Goal: Task Accomplishment & Management: Use online tool/utility

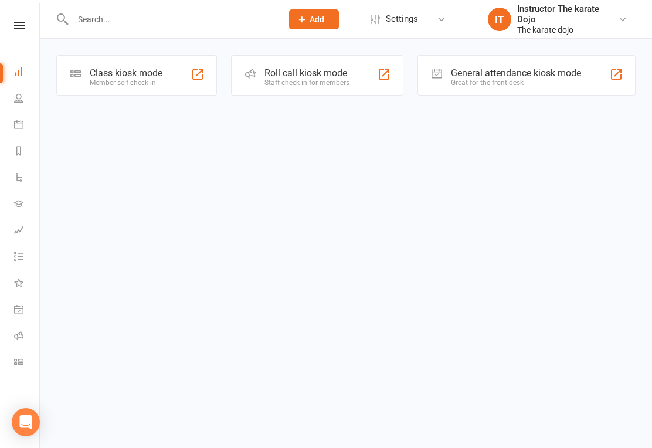
click at [115, 73] on div "Class kiosk mode" at bounding box center [126, 72] width 73 height 11
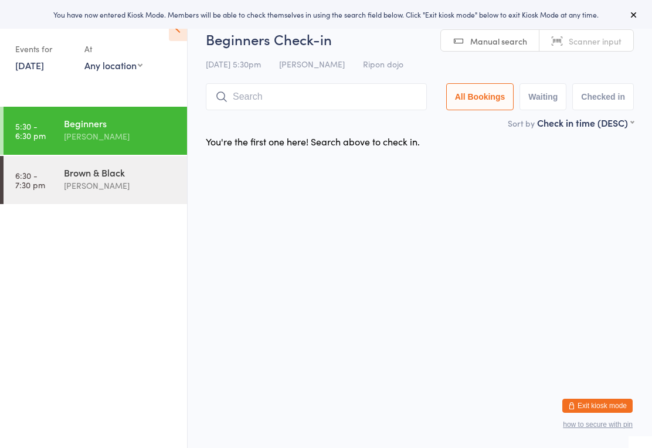
click at [275, 104] on input "search" at bounding box center [316, 96] width 221 height 27
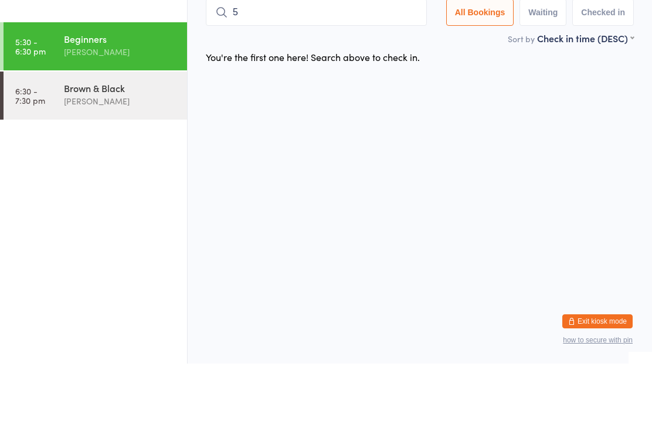
type input "58"
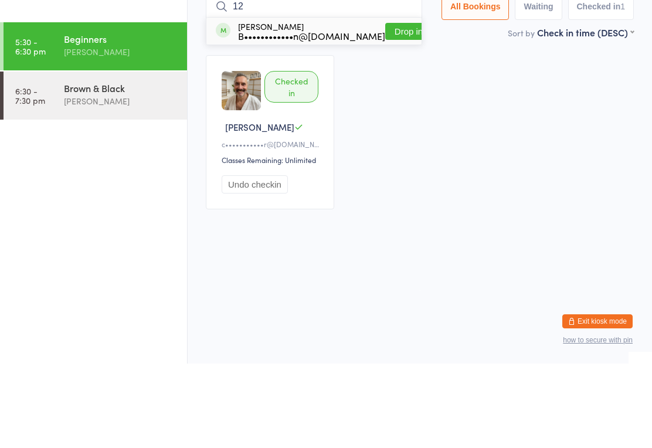
type input "120"
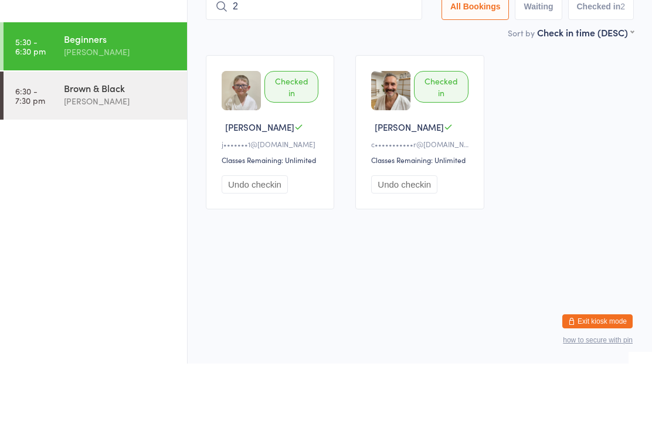
type input "21"
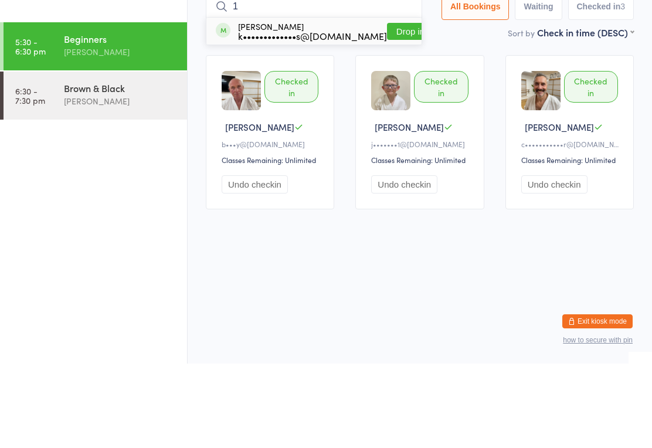
type input "16"
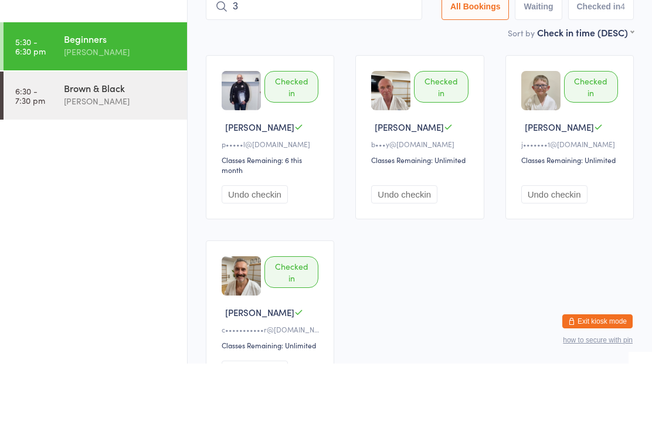
type input "34"
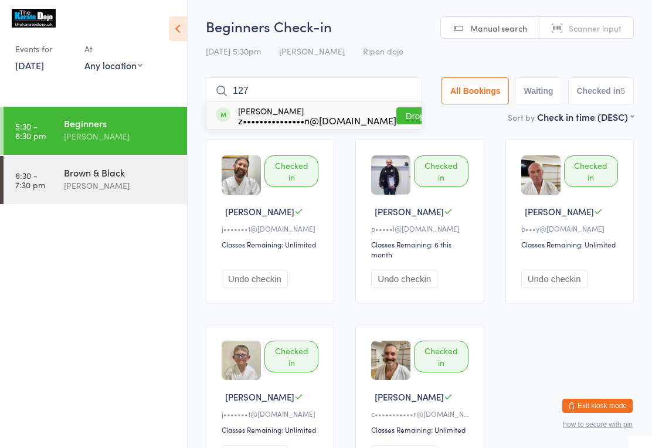
type input "127"
click at [401, 110] on button "Drop in" at bounding box center [419, 115] width 47 height 17
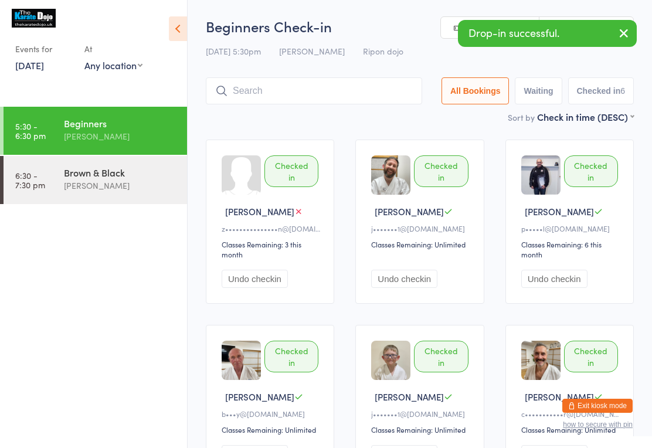
click at [321, 80] on input "search" at bounding box center [314, 90] width 216 height 27
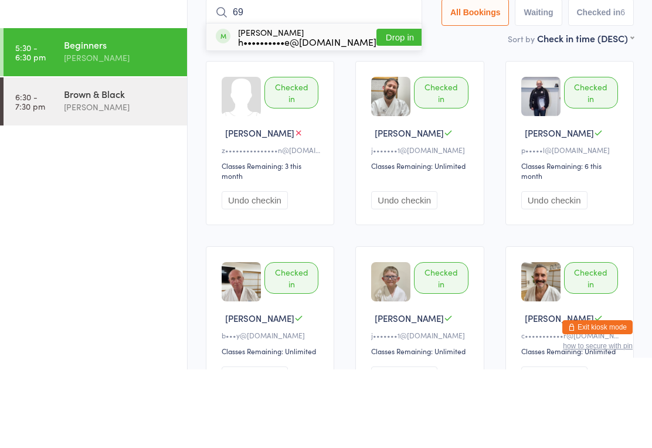
type input "69"
click at [393, 107] on button "Drop in" at bounding box center [399, 115] width 47 height 17
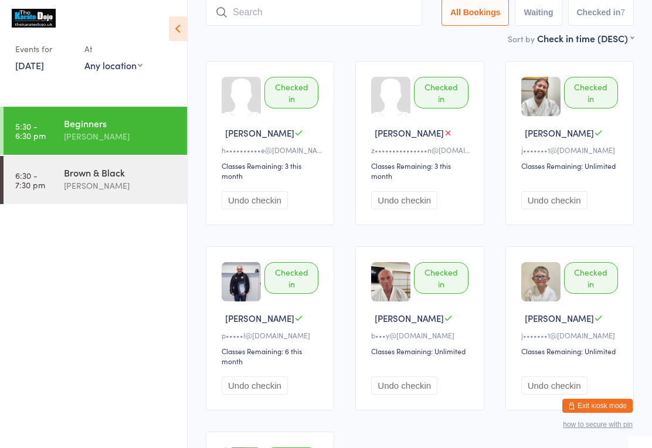
click at [281, 20] on input "search" at bounding box center [314, 12] width 216 height 27
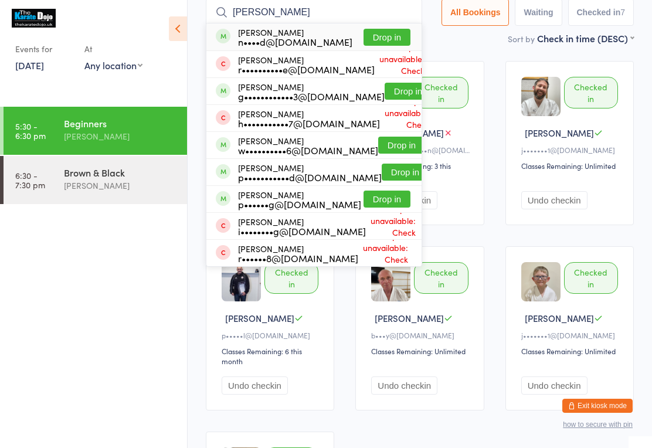
type input "[PERSON_NAME]"
click at [378, 141] on button "Drop in" at bounding box center [401, 145] width 47 height 17
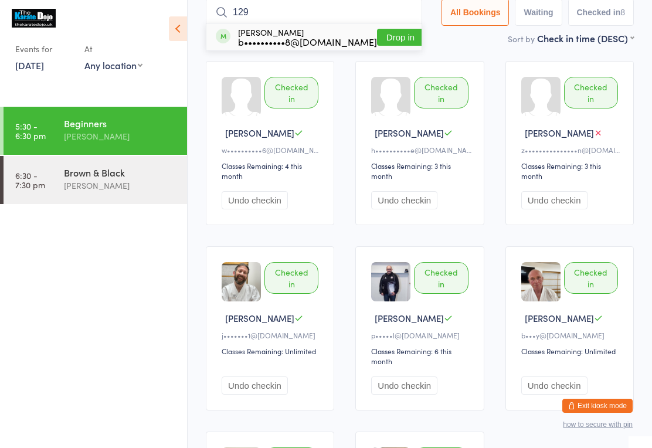
type input "129"
click at [377, 33] on button "Drop in" at bounding box center [400, 37] width 47 height 17
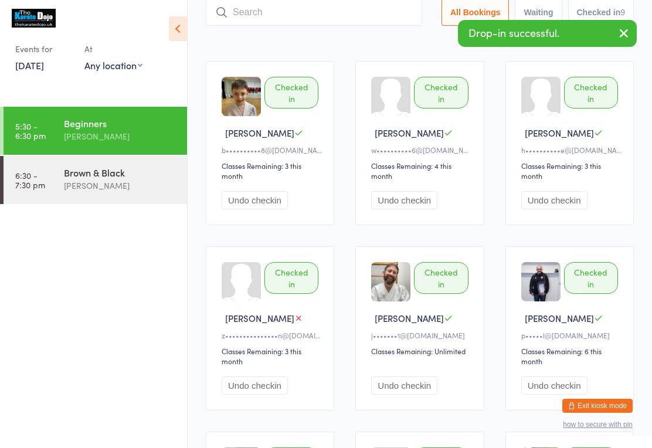
click at [255, 8] on input "search" at bounding box center [314, 12] width 216 height 27
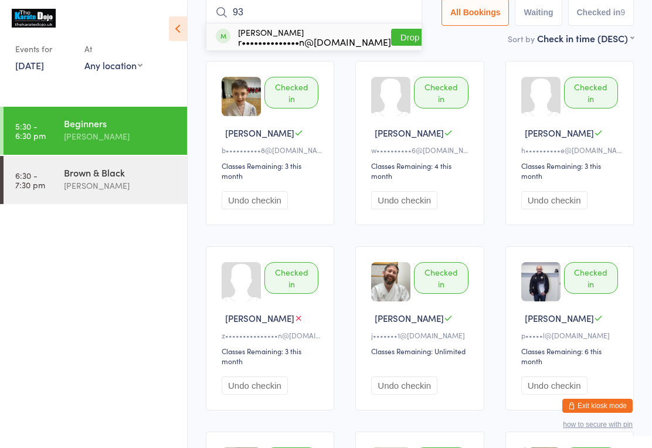
type input "93"
click at [391, 32] on button "Drop in" at bounding box center [414, 37] width 47 height 17
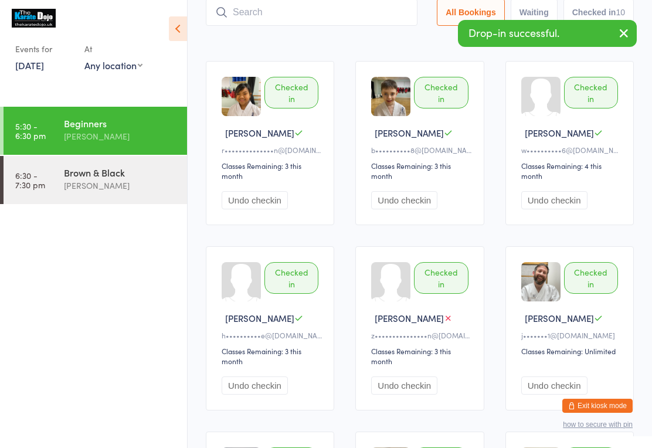
click at [322, 18] on input "search" at bounding box center [312, 12] width 212 height 27
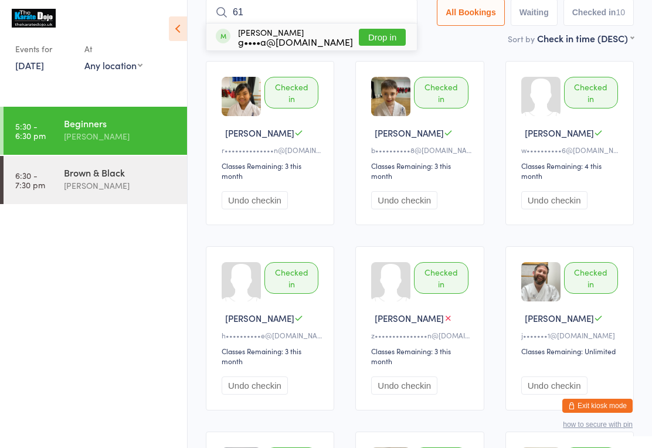
type input "61"
click at [380, 40] on button "Drop in" at bounding box center [382, 37] width 47 height 17
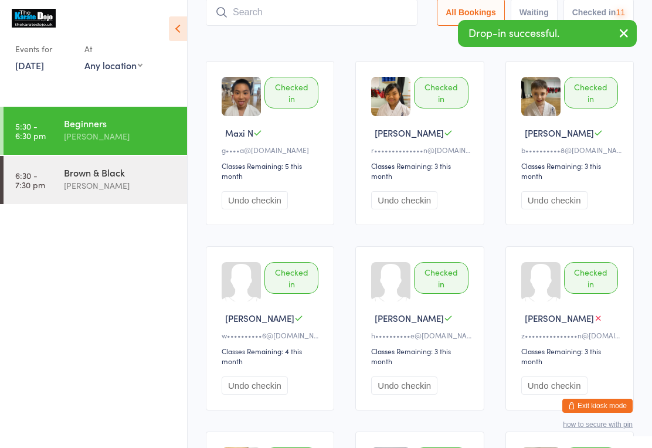
click at [323, 13] on input "search" at bounding box center [312, 12] width 212 height 27
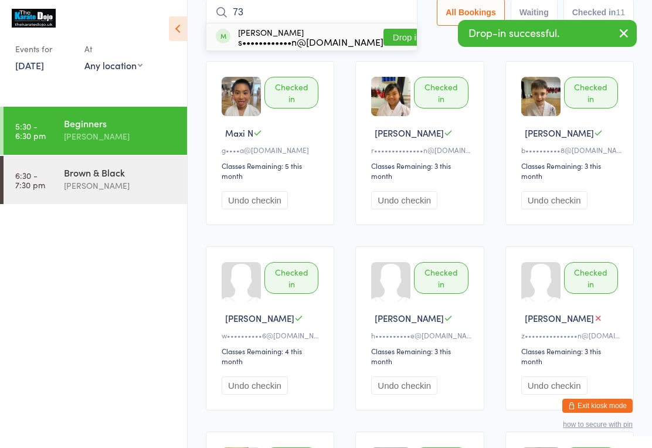
type input "73"
click at [385, 39] on button "Drop in" at bounding box center [406, 37] width 47 height 17
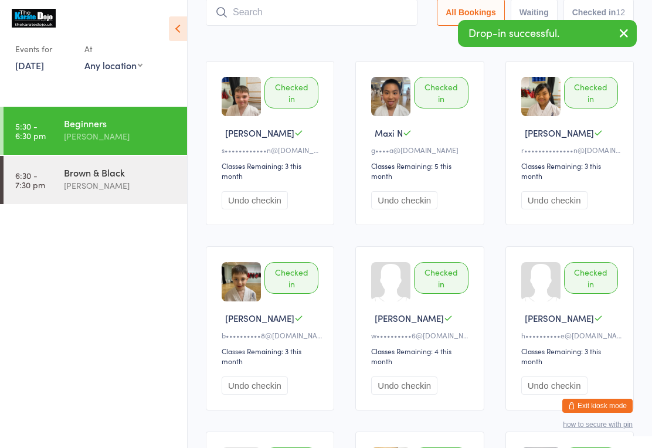
click at [350, 9] on input "search" at bounding box center [312, 12] width 212 height 27
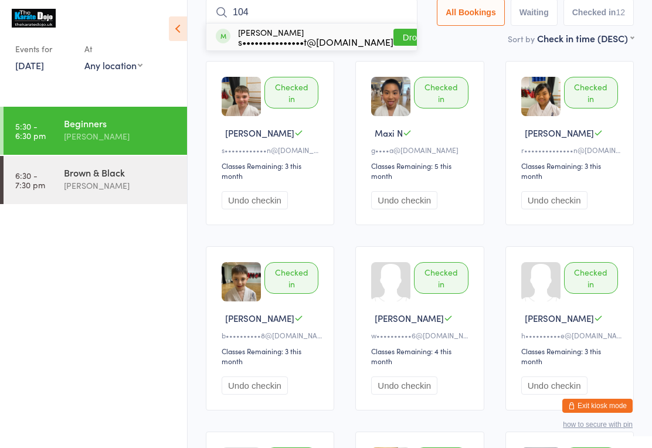
type input "104"
click at [393, 39] on button "Drop in" at bounding box center [416, 37] width 47 height 17
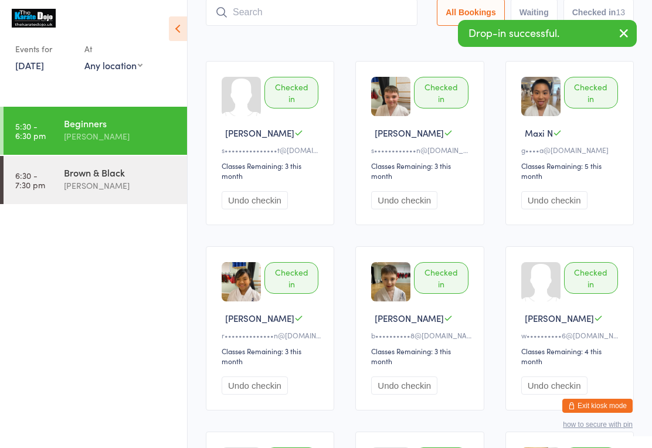
click at [363, 8] on input "search" at bounding box center [312, 12] width 212 height 27
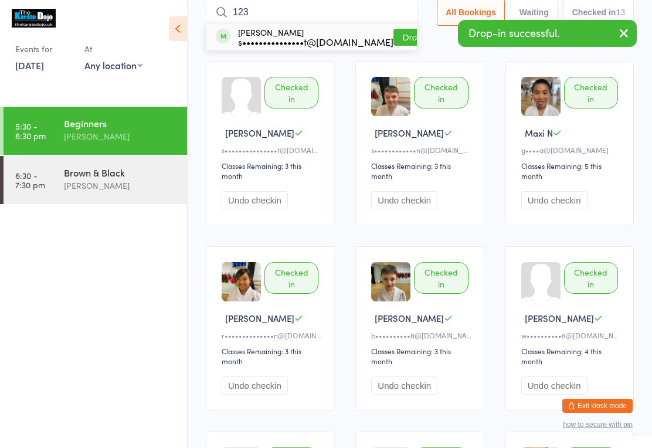
type input "123"
click at [398, 36] on button "Drop in" at bounding box center [416, 37] width 47 height 17
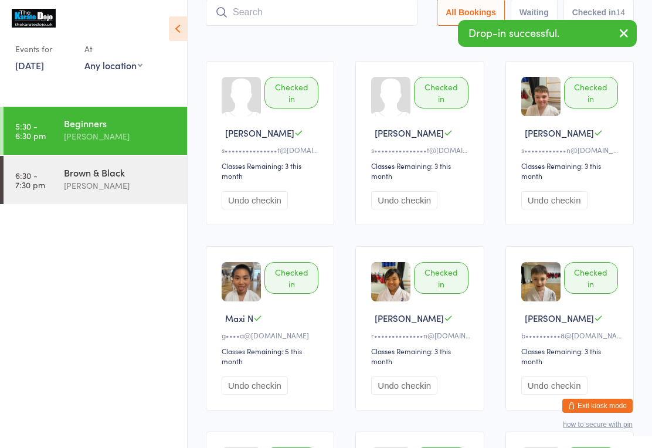
click at [245, 26] on input "search" at bounding box center [312, 12] width 212 height 27
click at [252, 9] on input "search" at bounding box center [312, 12] width 212 height 27
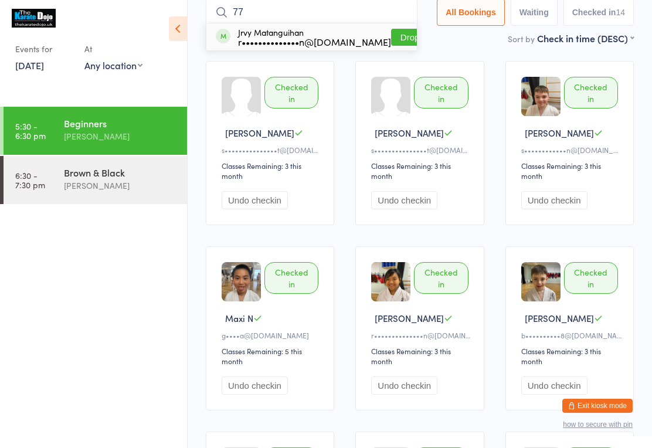
type input "77"
click at [391, 32] on button "Drop in" at bounding box center [414, 37] width 47 height 17
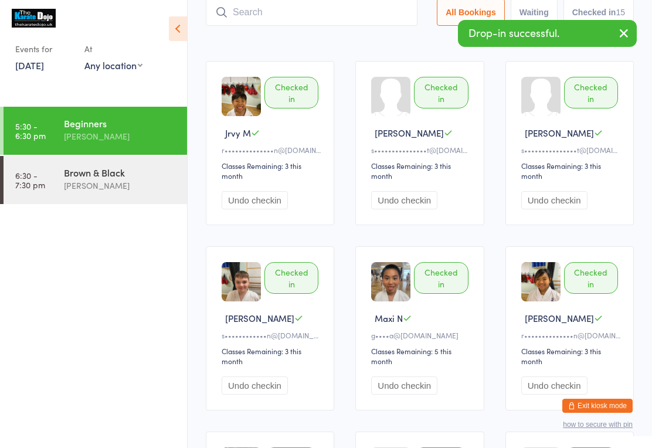
click at [262, 2] on input "search" at bounding box center [312, 12] width 212 height 27
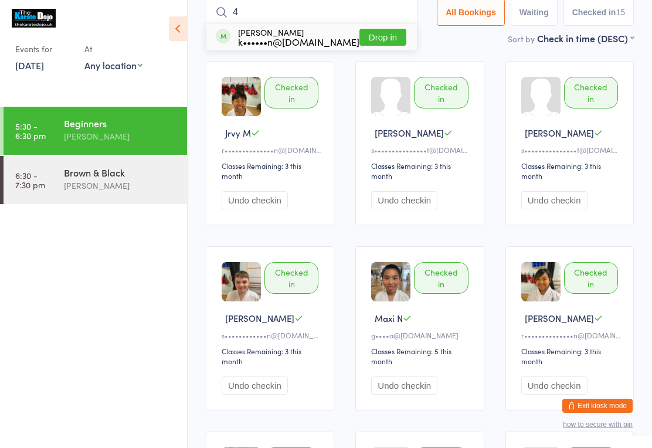
type input "4"
click at [300, 30] on div "William Farthing k••••••n@internationalmarinesurvey.com" at bounding box center [298, 37] width 121 height 19
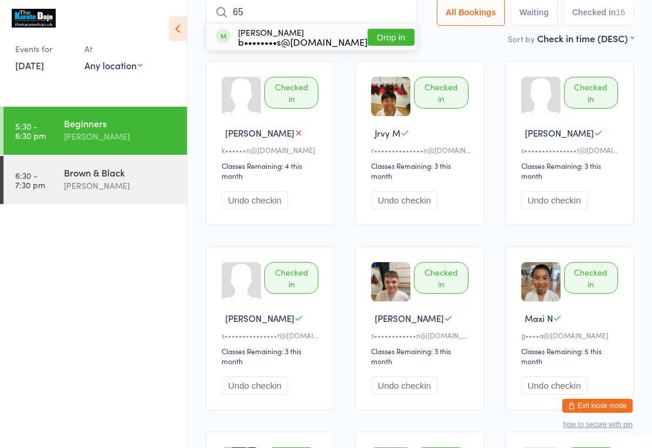
type input "65"
click at [392, 36] on button "Drop in" at bounding box center [391, 37] width 47 height 17
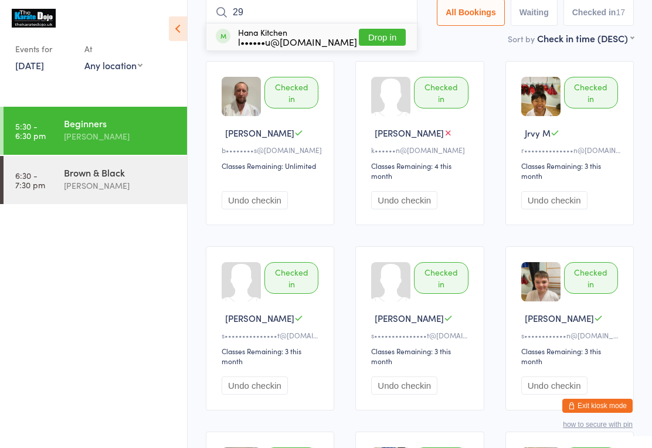
type input "29"
click at [386, 29] on button "Drop in" at bounding box center [382, 37] width 47 height 17
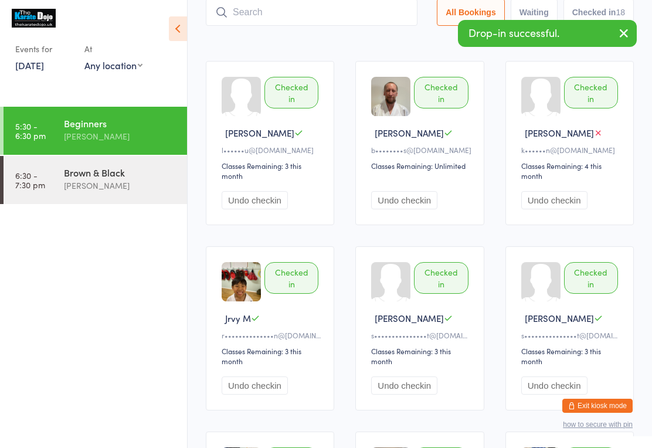
click at [321, 9] on input "search" at bounding box center [312, 12] width 212 height 27
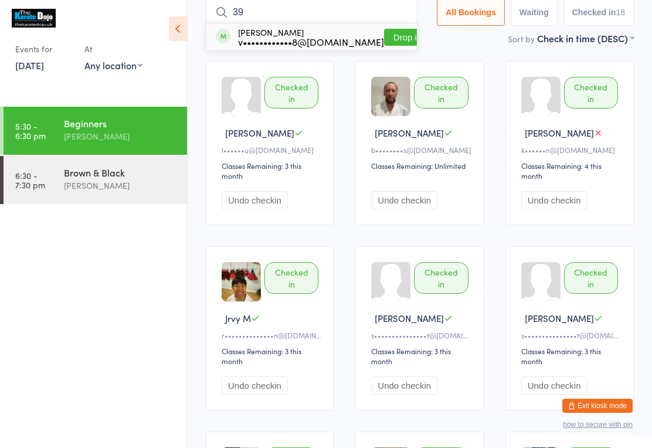
type input "39"
click at [384, 38] on button "Drop in" at bounding box center [407, 37] width 47 height 17
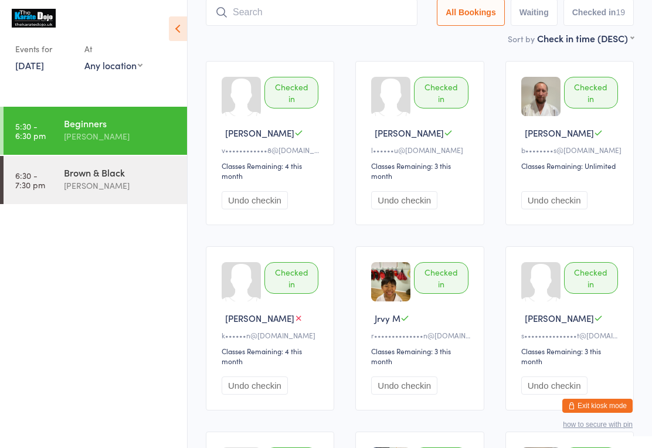
click at [319, 36] on div "Sort by Check in time (DESC) First name (ASC) First name (DESC) Last name (ASC)…" at bounding box center [420, 38] width 428 height 13
click at [371, 14] on input "search" at bounding box center [312, 12] width 212 height 27
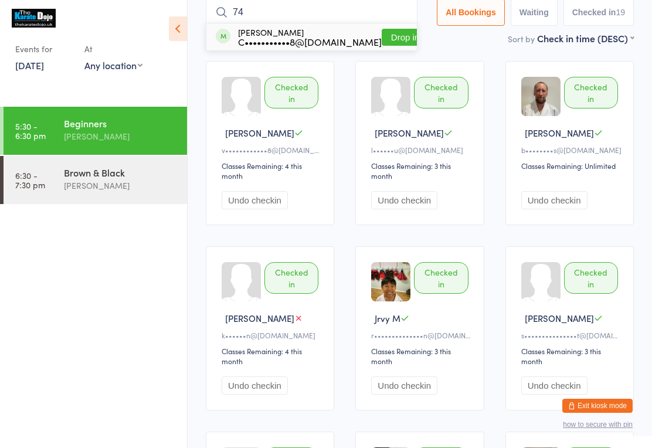
type input "74"
click at [396, 46] on button "Drop in" at bounding box center [405, 37] width 47 height 17
